Goal: Information Seeking & Learning: Learn about a topic

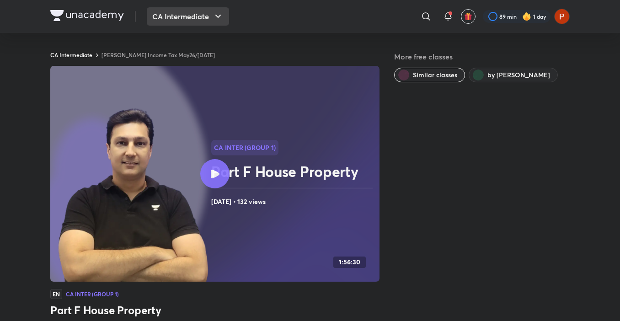
click at [162, 8] on button "CA Intermediate" at bounding box center [188, 16] width 82 height 18
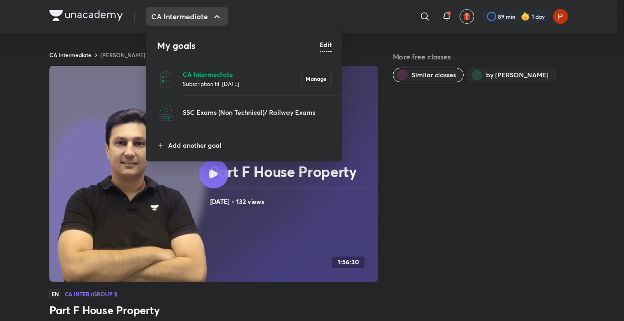
click at [224, 80] on p "Subscription till [DATE]" at bounding box center [242, 83] width 118 height 9
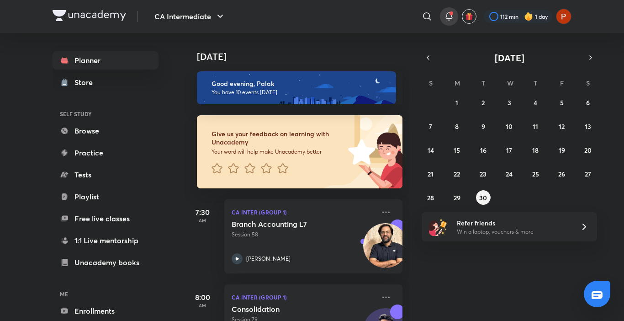
click at [451, 12] on span at bounding box center [452, 13] width 4 height 4
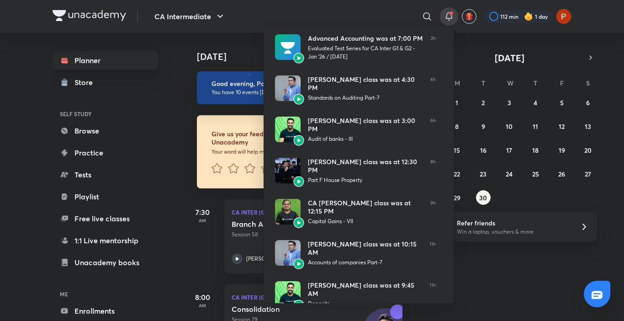
click at [392, 7] on div at bounding box center [312, 160] width 624 height 321
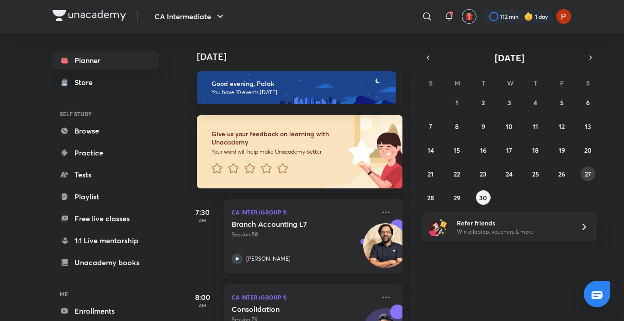
click at [587, 170] on abbr "27" at bounding box center [588, 174] width 6 height 9
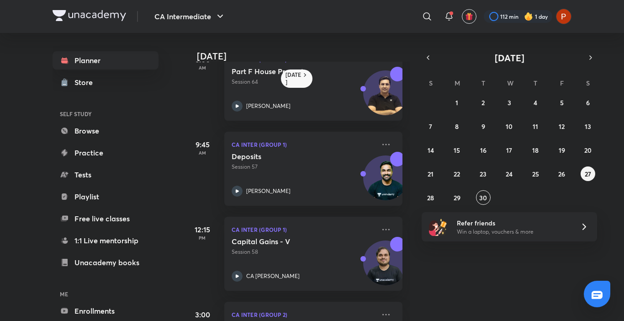
scroll to position [113, 0]
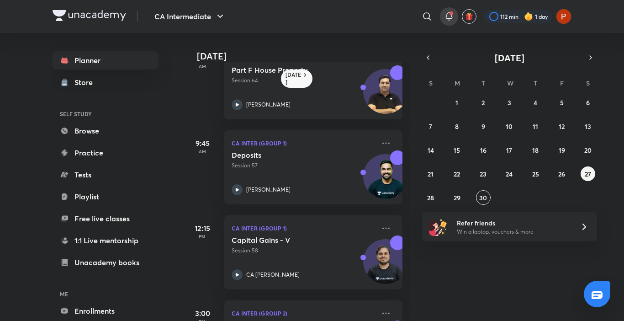
click at [445, 16] on icon at bounding box center [449, 16] width 11 height 11
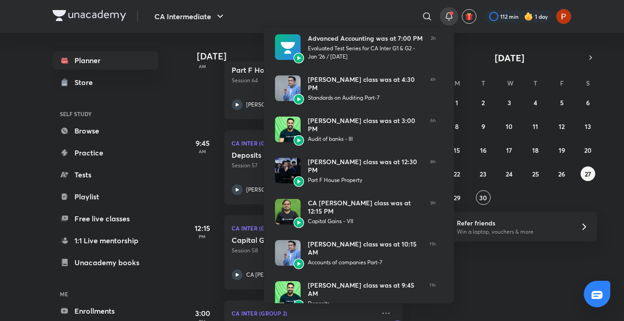
click at [344, 8] on div at bounding box center [312, 160] width 624 height 321
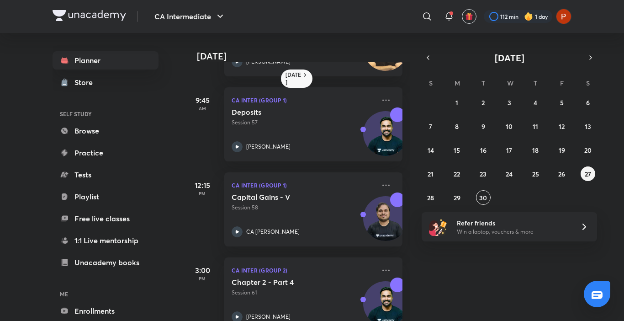
scroll to position [180, 0]
